Goal: Information Seeking & Learning: Learn about a topic

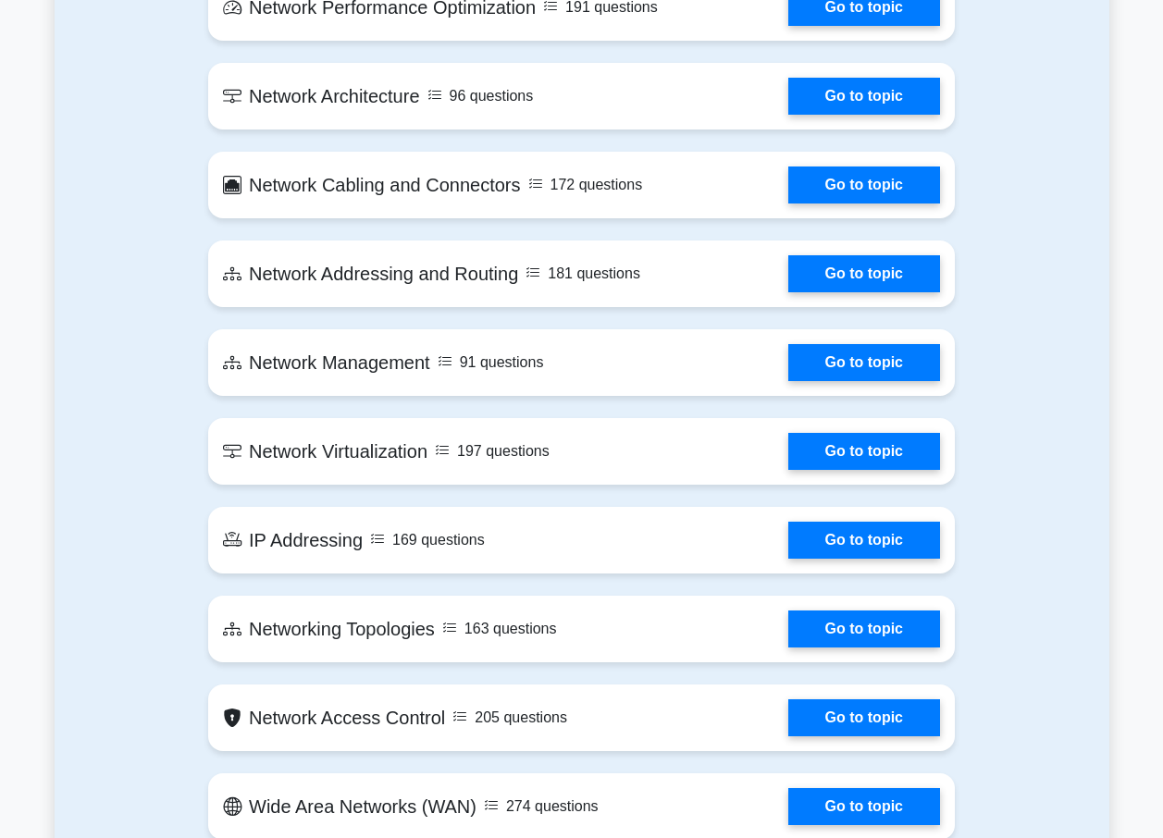
scroll to position [1942, 0]
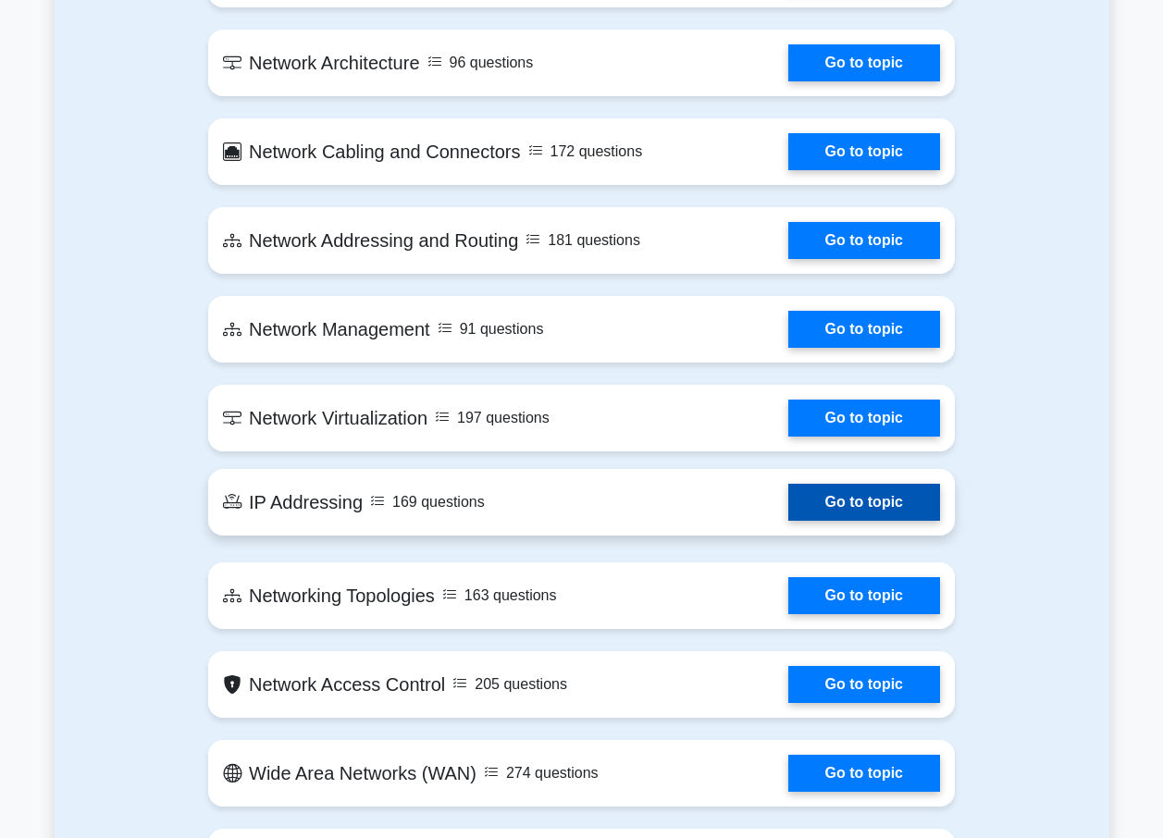
click at [818, 497] on link "Go to topic" at bounding box center [864, 502] width 152 height 37
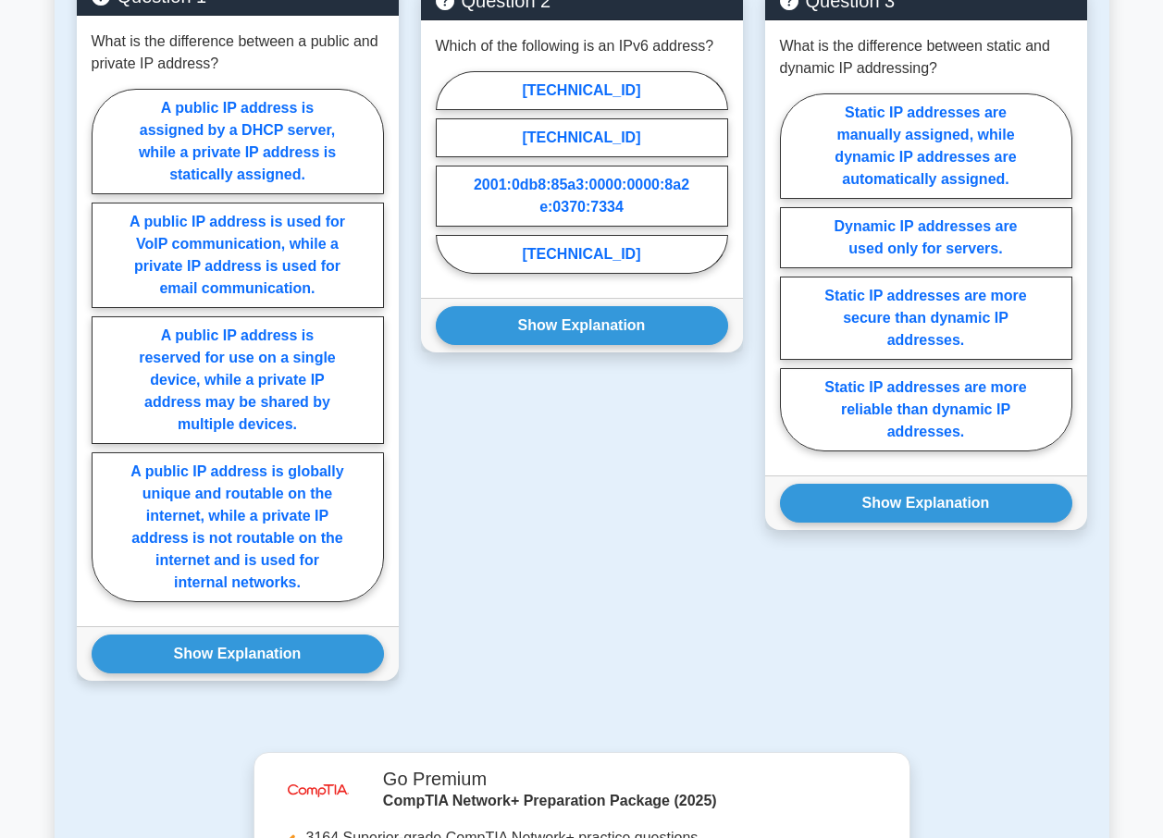
scroll to position [1017, 0]
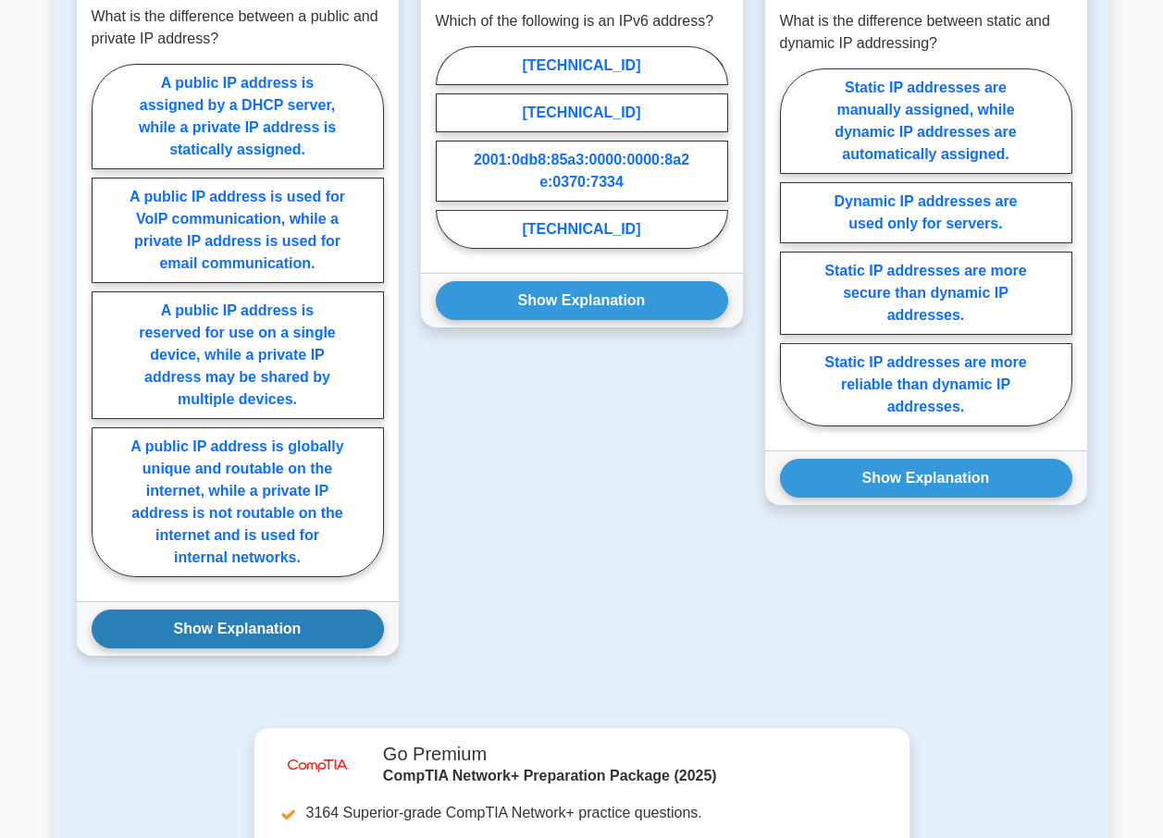
click at [224, 632] on button "Show Explanation" at bounding box center [238, 629] width 292 height 39
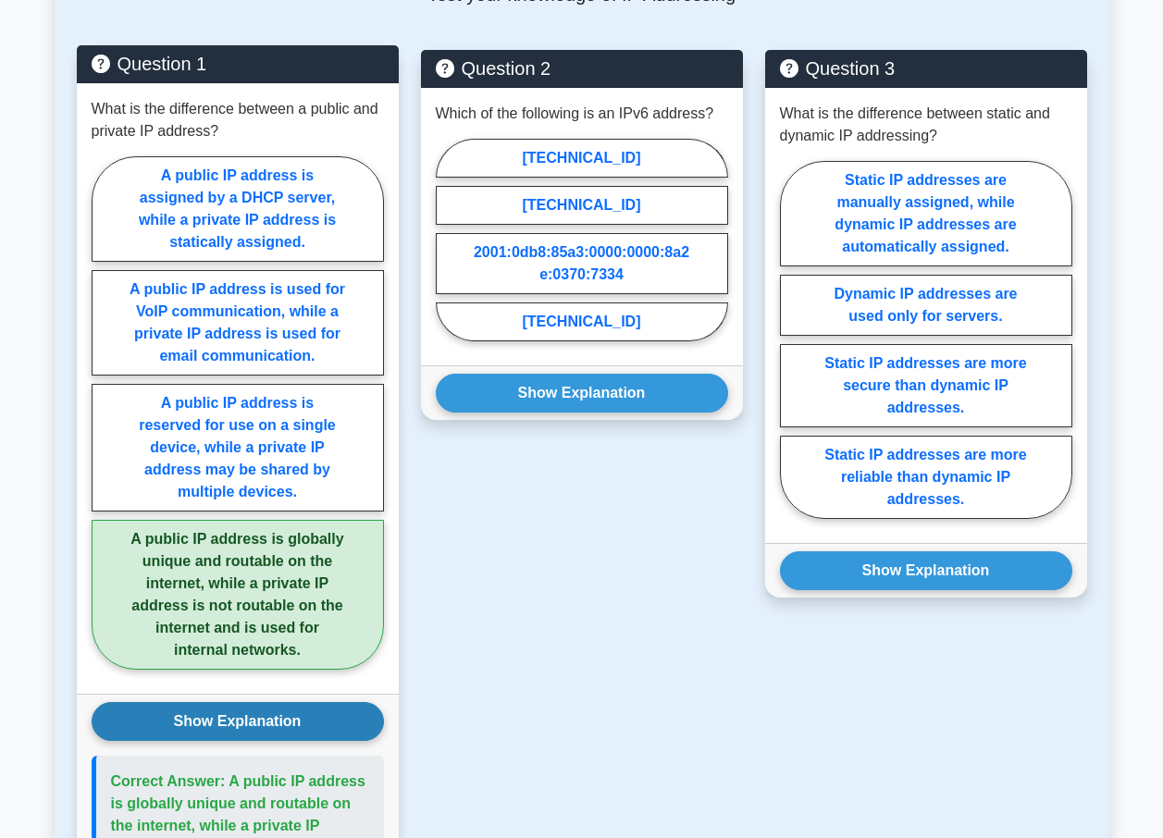
scroll to position [832, 0]
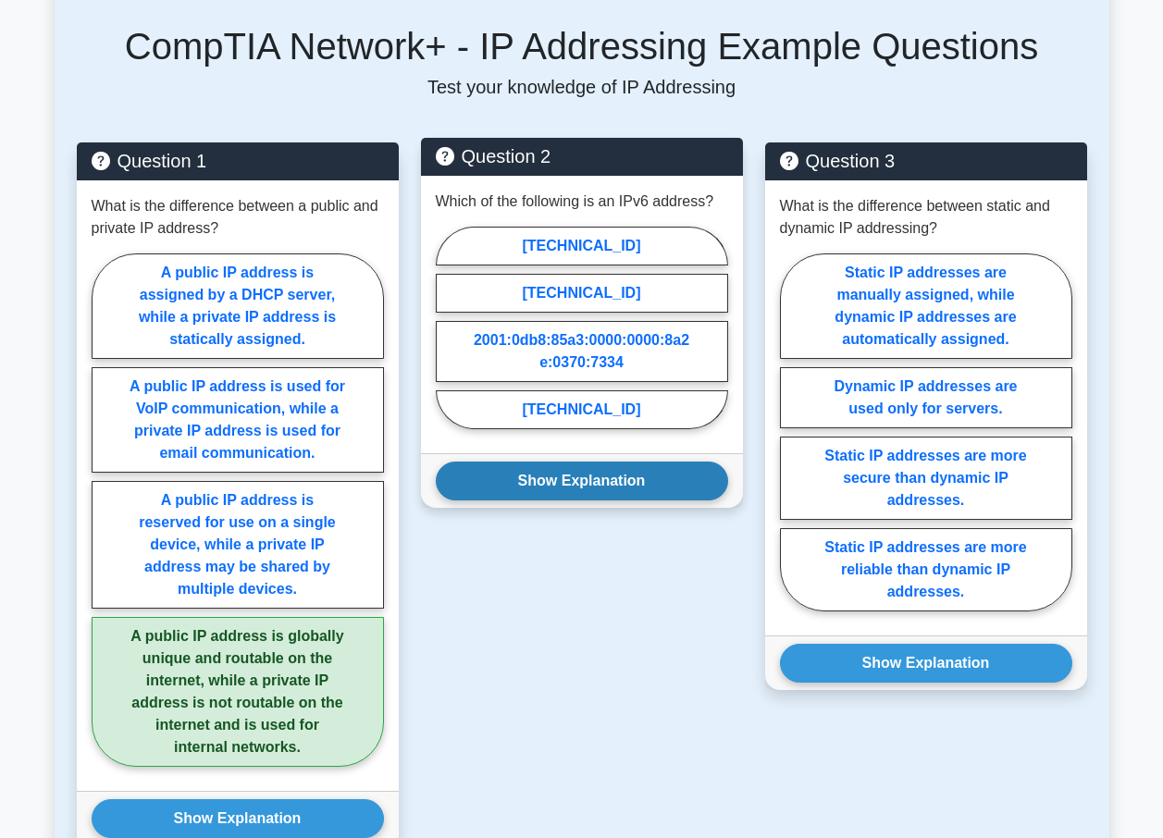
click at [612, 477] on button "Show Explanation" at bounding box center [582, 481] width 292 height 39
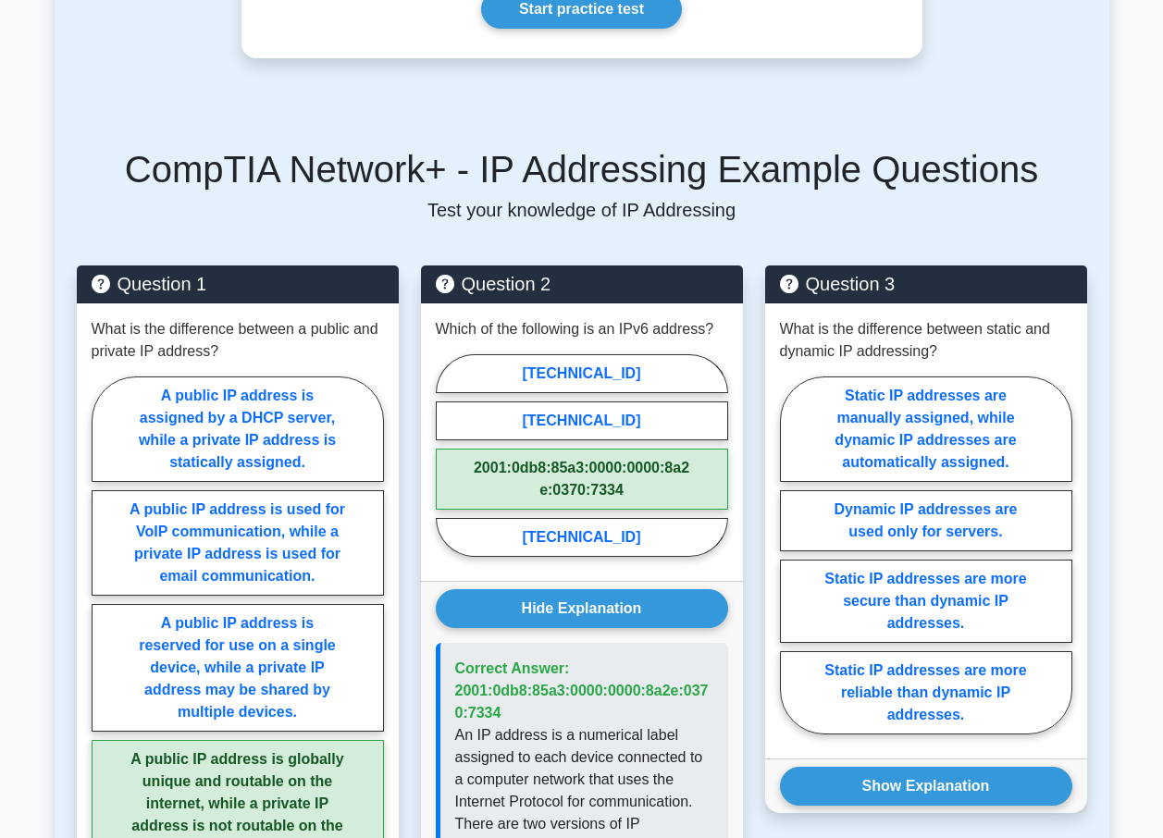
scroll to position [740, 0]
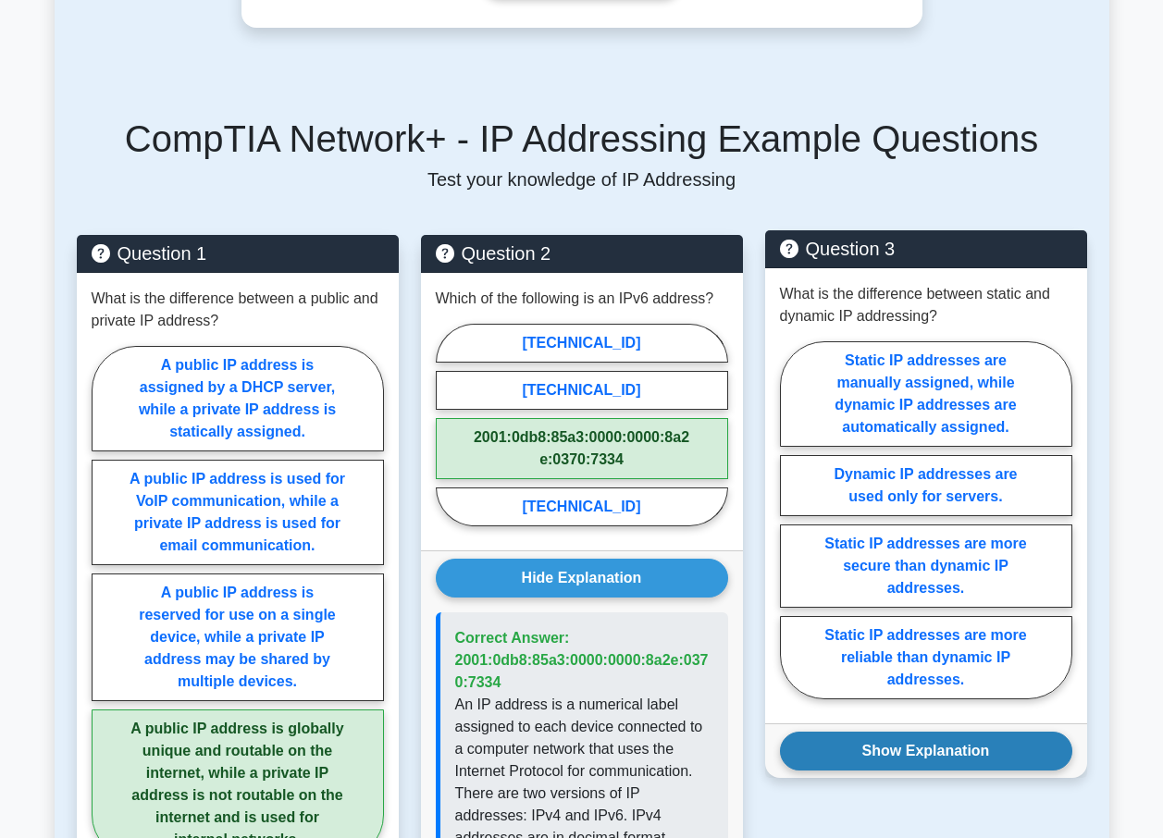
click at [955, 747] on button "Show Explanation" at bounding box center [926, 751] width 292 height 39
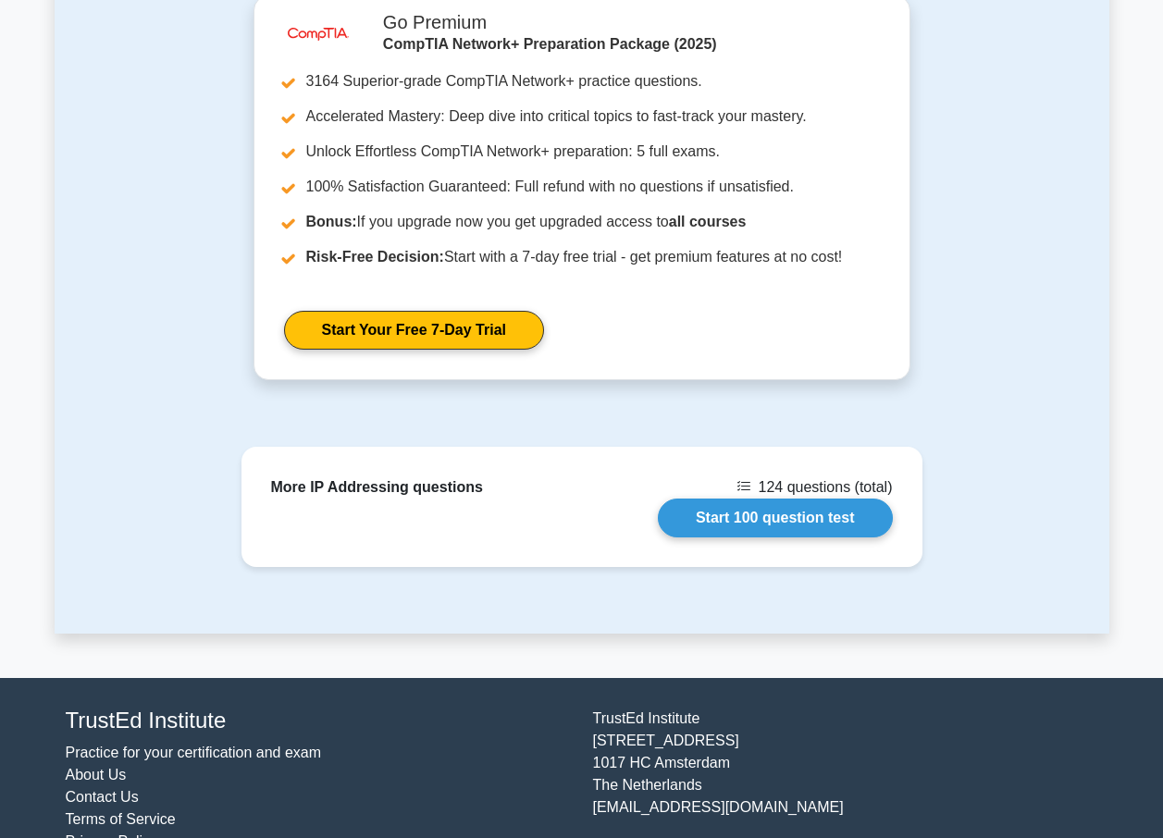
scroll to position [2367, 0]
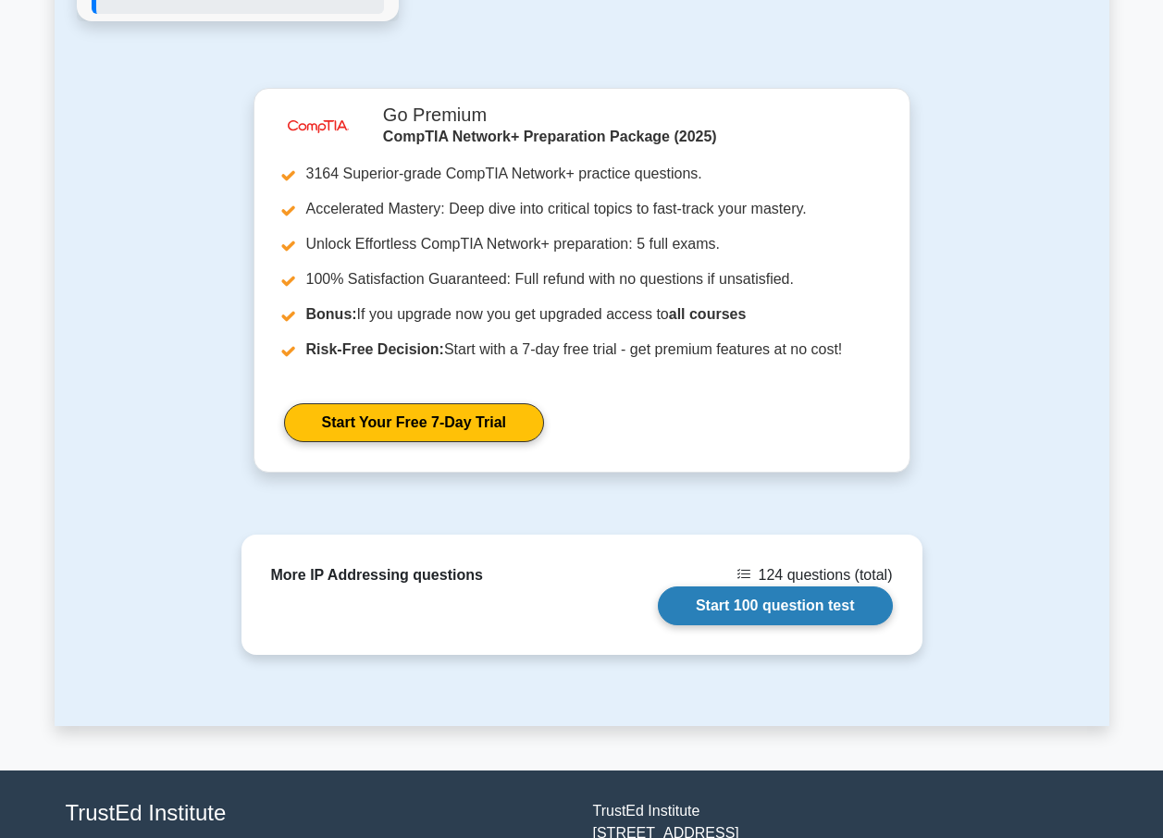
click at [727, 586] on link "Start 100 question test" at bounding box center [775, 605] width 235 height 39
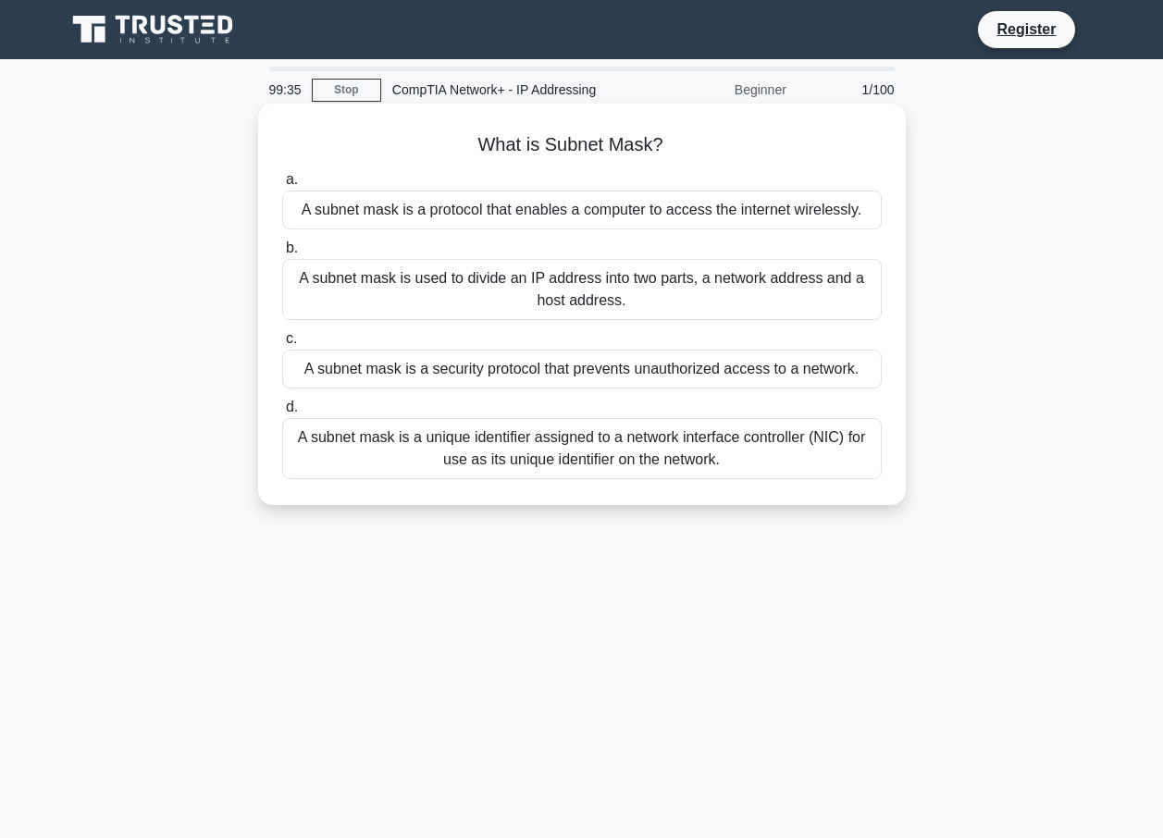
click at [567, 457] on div "A subnet mask is a unique identifier assigned to a network interface controller…" at bounding box center [581, 448] width 599 height 61
click at [282, 413] on input "d. A subnet mask is a unique identifier assigned to a network interface control…" at bounding box center [282, 407] width 0 height 12
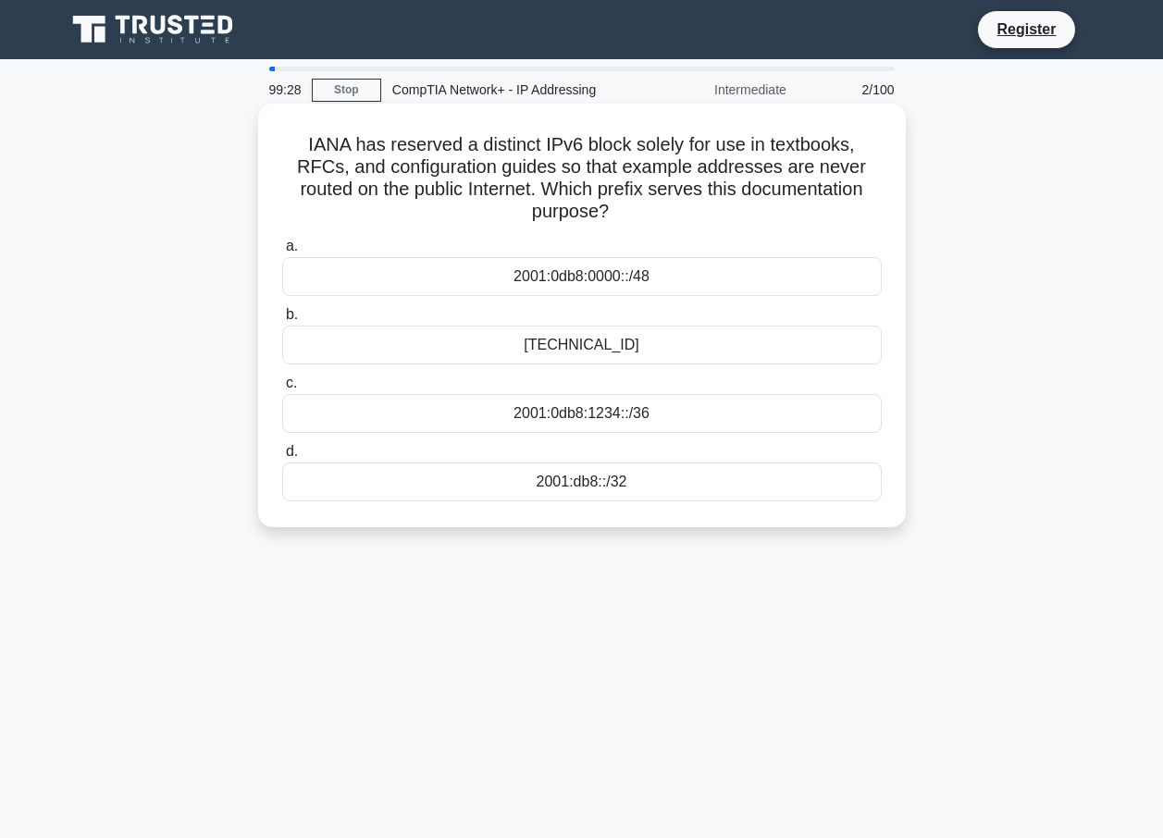
click at [572, 422] on div "2001:0db8:1234::/36" at bounding box center [581, 413] width 599 height 39
click at [282, 389] on input "c. 2001:0db8:1234::/36" at bounding box center [282, 383] width 0 height 12
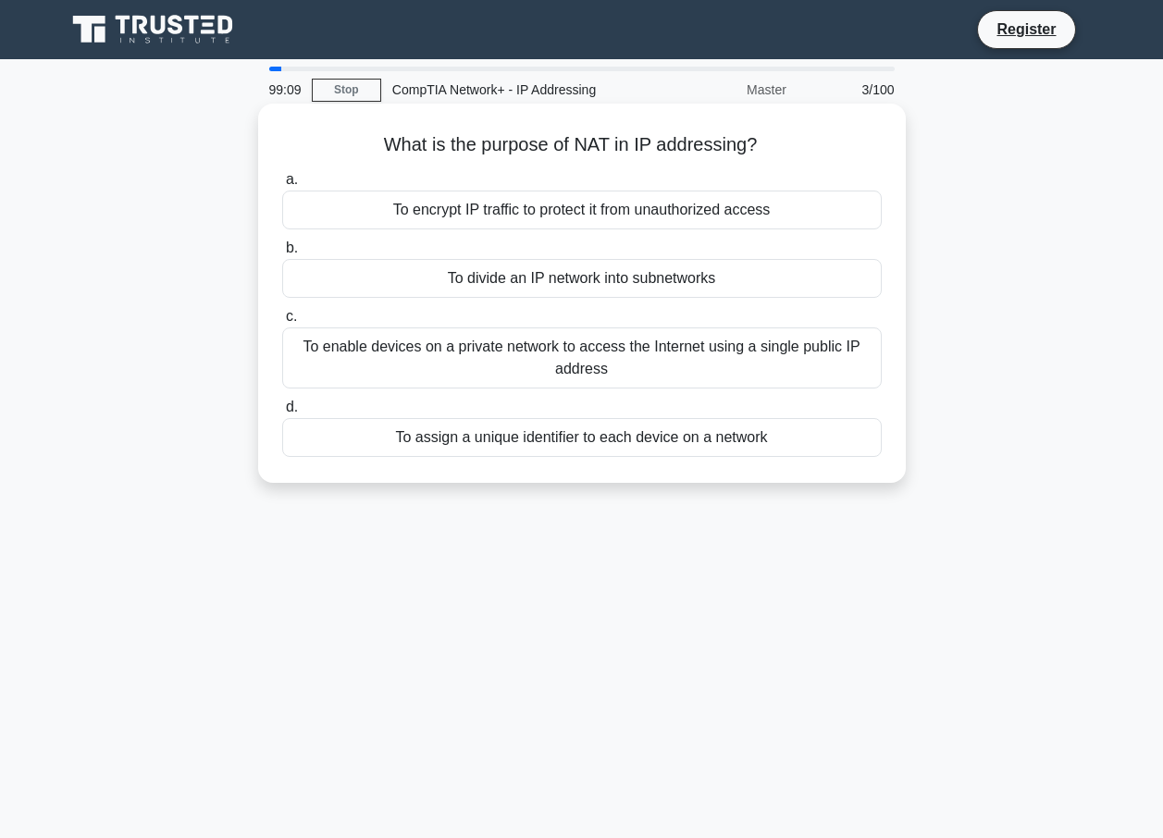
click at [549, 373] on div "To enable devices on a private network to access the Internet using a single pu…" at bounding box center [581, 357] width 599 height 61
click at [282, 323] on input "c. To enable devices on a private network to access the Internet using a single…" at bounding box center [282, 317] width 0 height 12
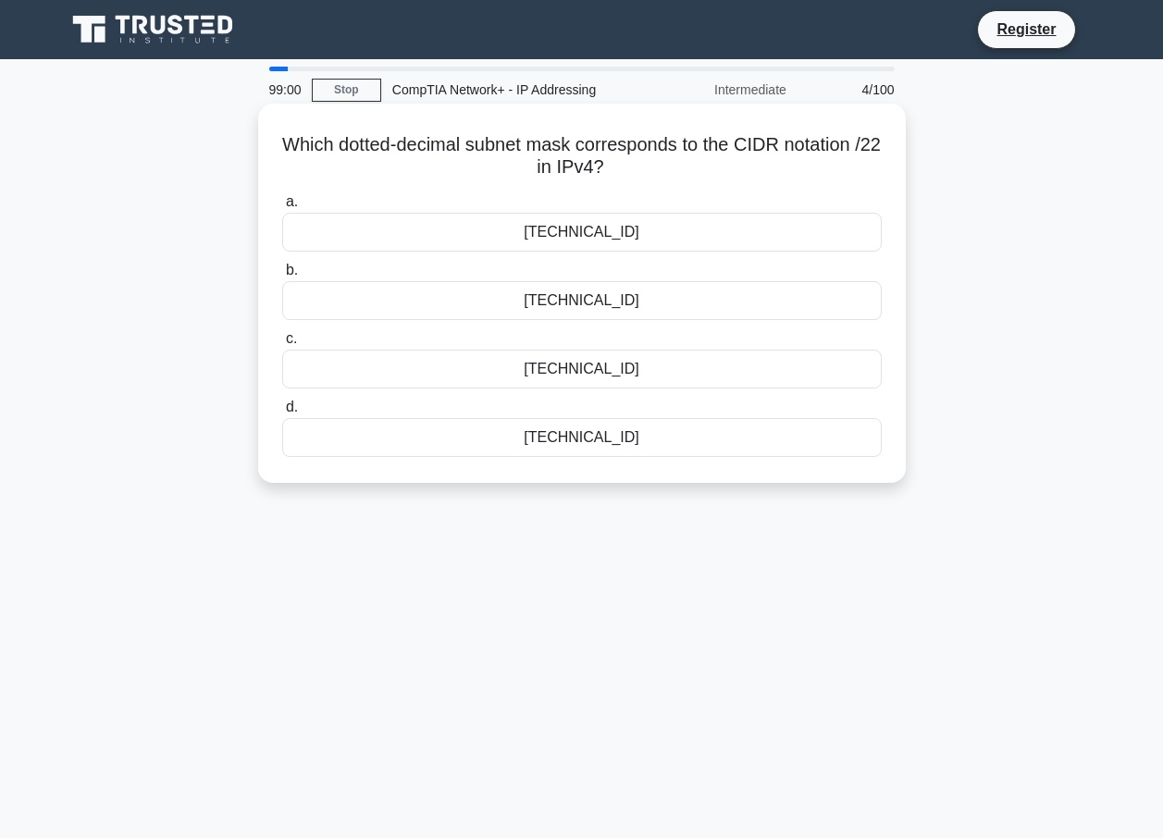
click at [598, 229] on div "255.255.254.0" at bounding box center [581, 232] width 599 height 39
click at [282, 208] on input "a. 255.255.254.0" at bounding box center [282, 202] width 0 height 12
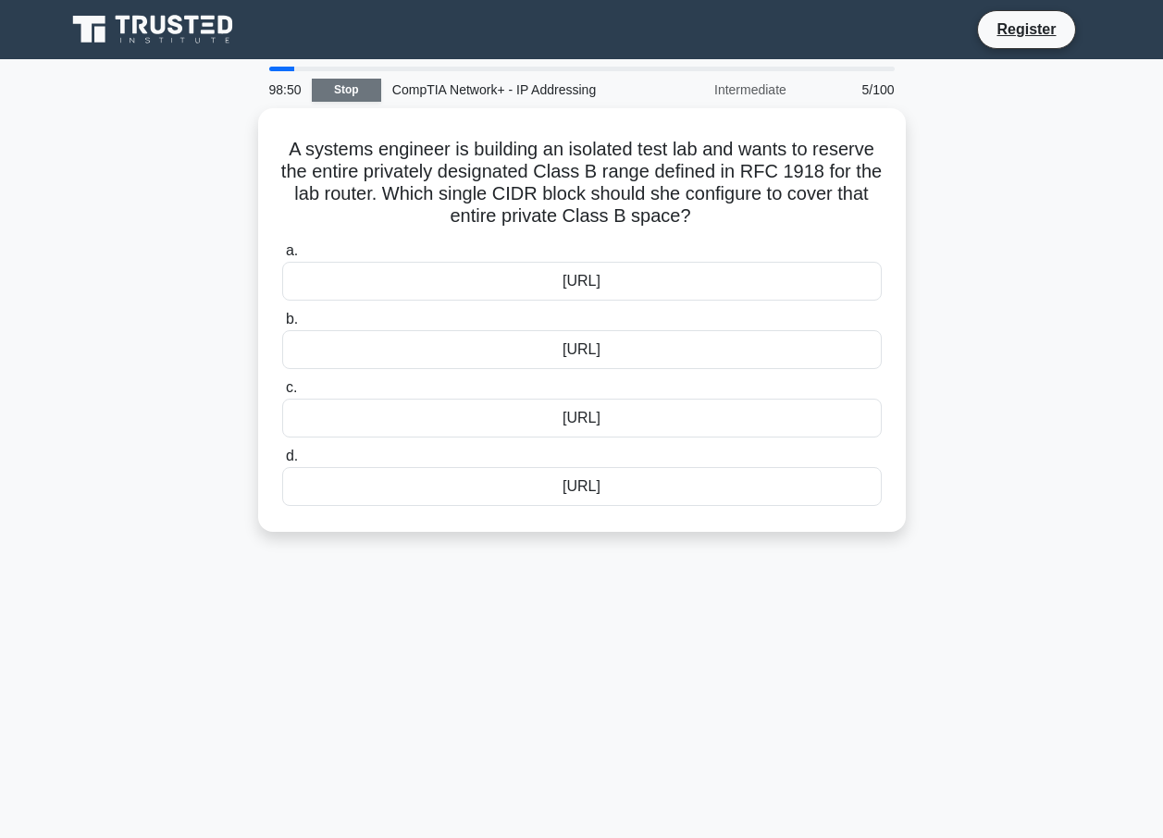
click at [366, 82] on link "Stop" at bounding box center [346, 90] width 69 height 23
